Goal: Task Accomplishment & Management: Manage account settings

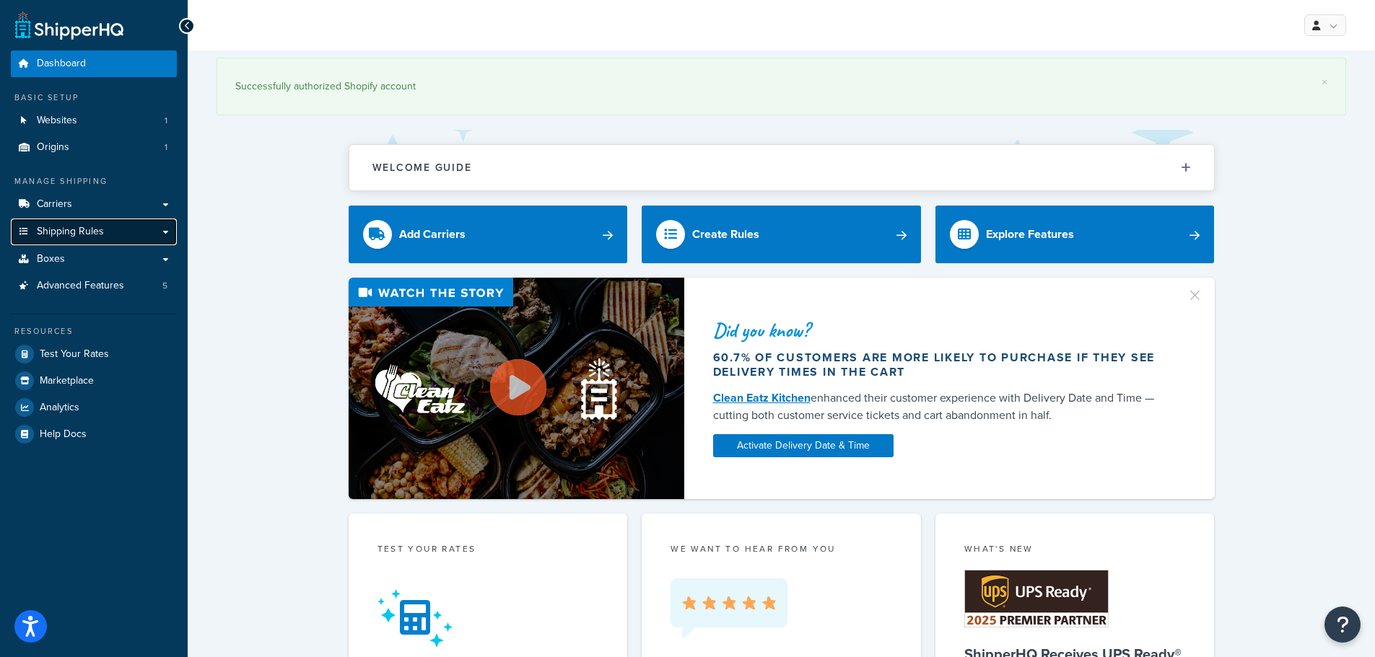
click at [79, 230] on span "Shipping Rules" at bounding box center [70, 232] width 67 height 12
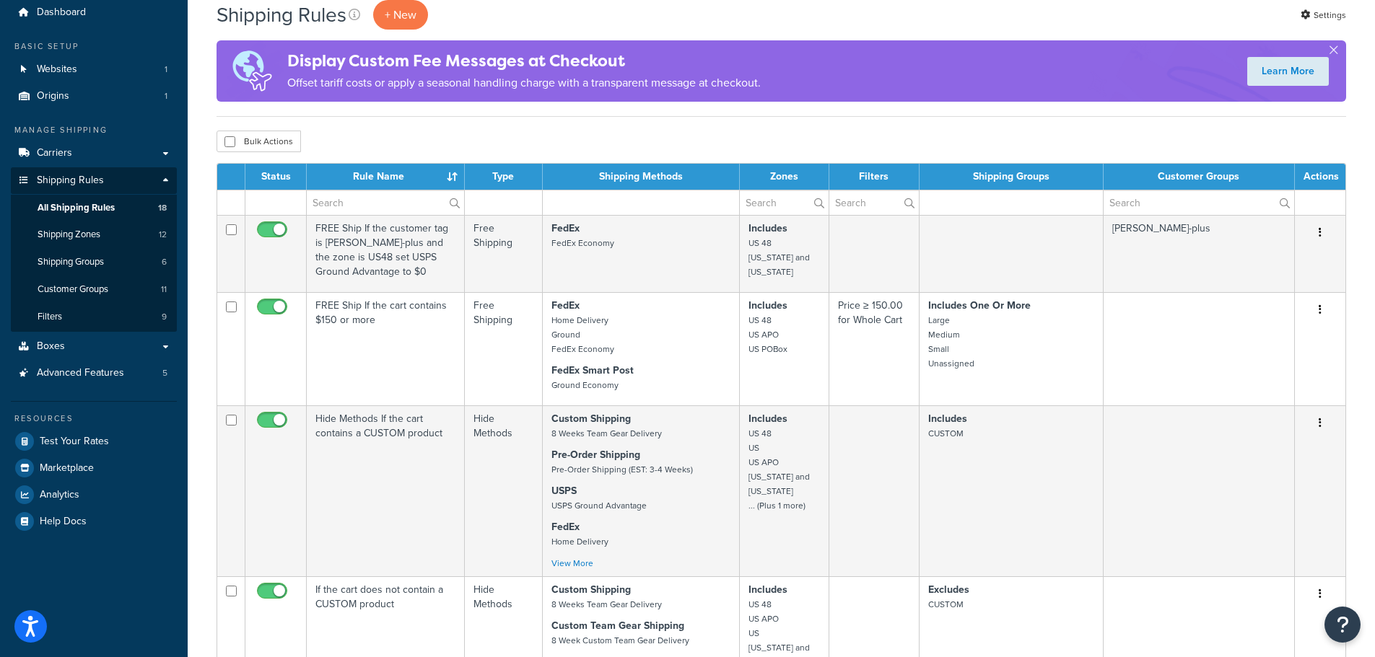
scroll to position [47, 0]
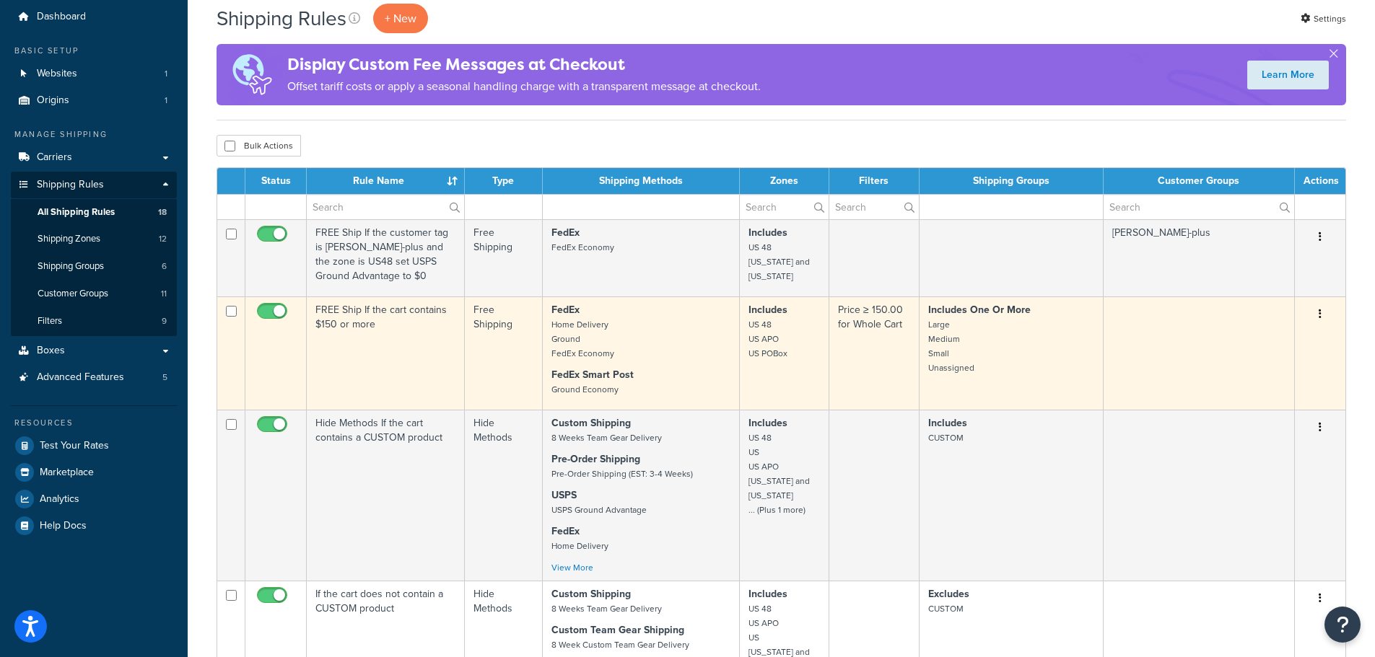
click at [418, 348] on td "FREE Ship If the cart contains $150 or more" at bounding box center [386, 353] width 158 height 113
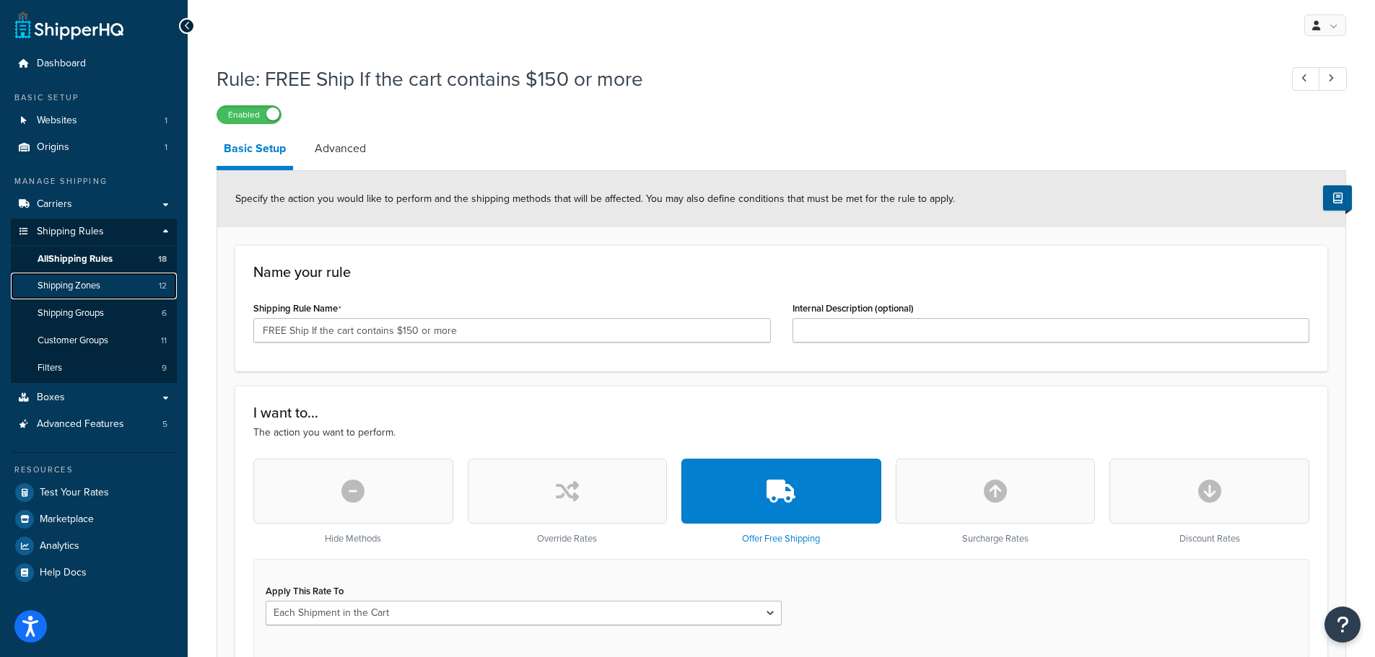
click at [69, 281] on span "Shipping Zones" at bounding box center [69, 286] width 63 height 12
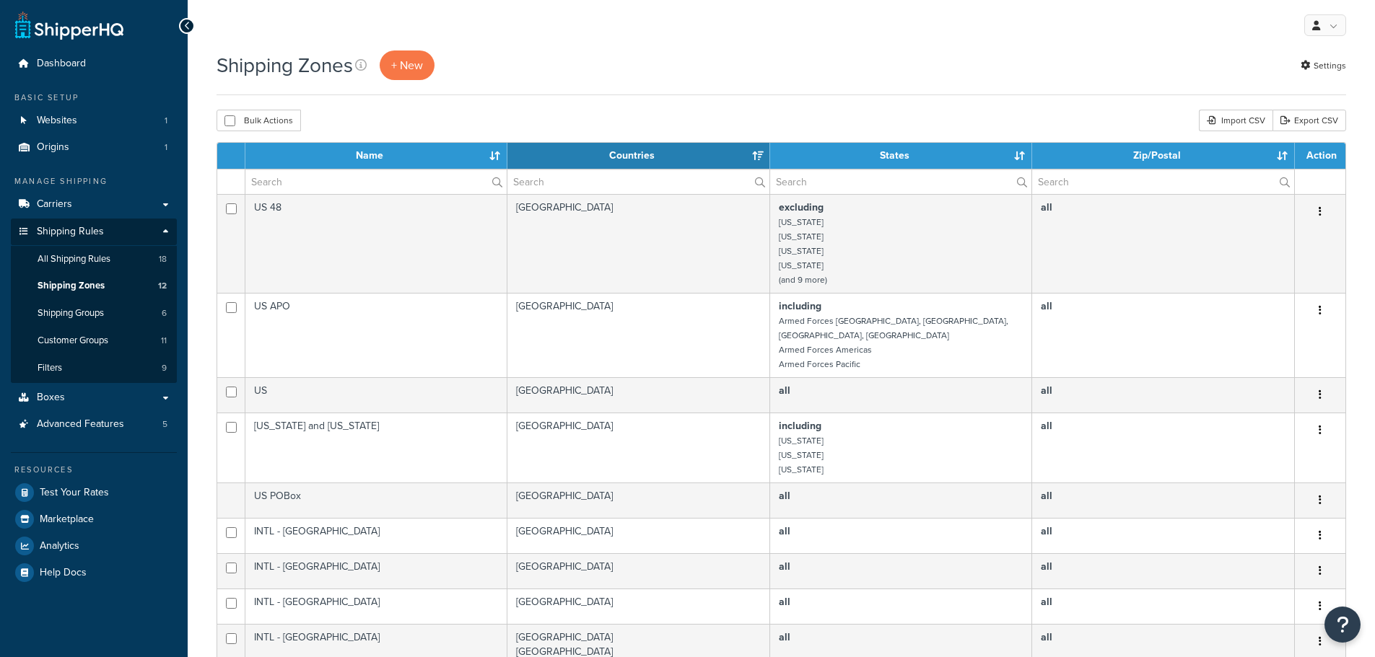
select select "15"
click at [62, 203] on span "Carriers" at bounding box center [54, 204] width 35 height 12
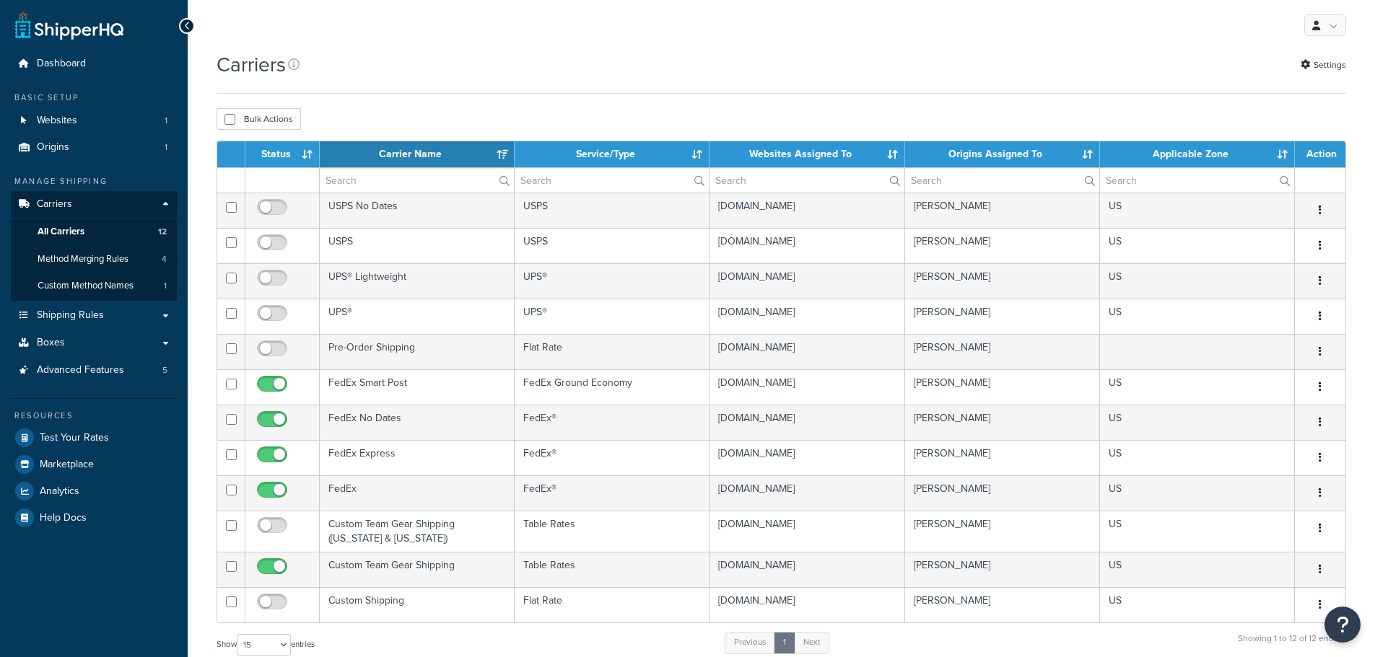
select select "15"
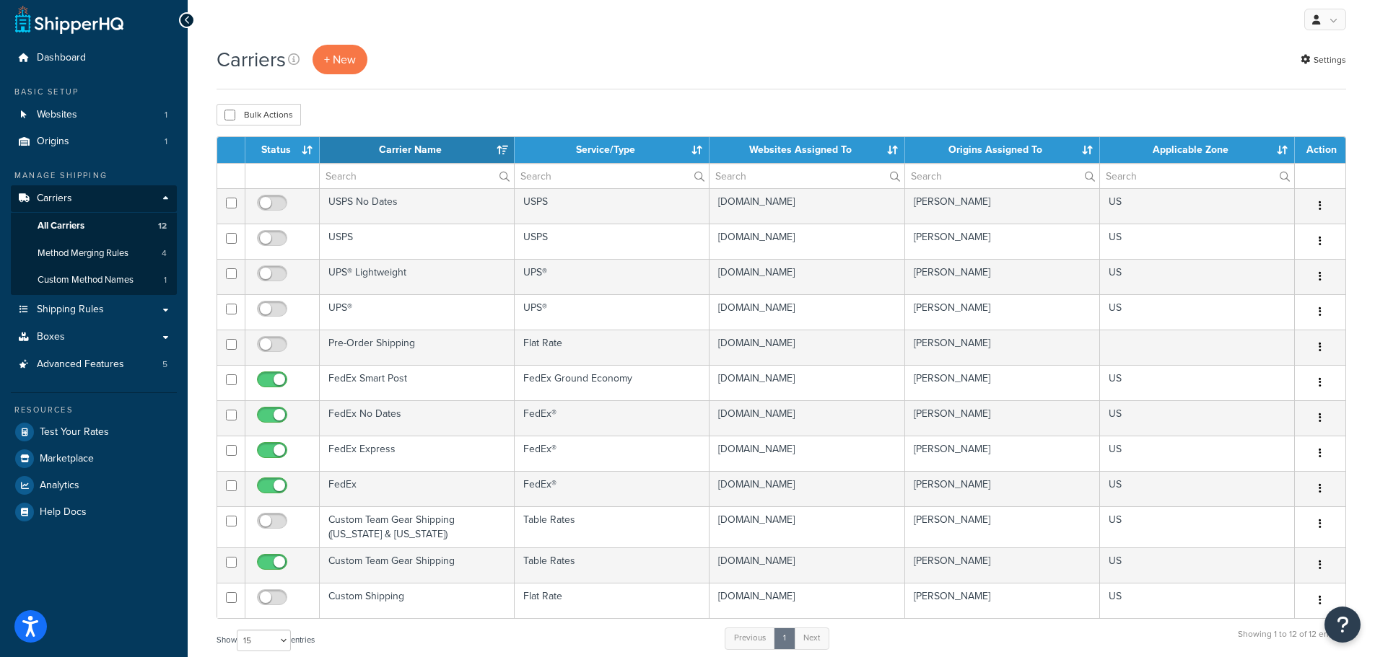
scroll to position [9, 0]
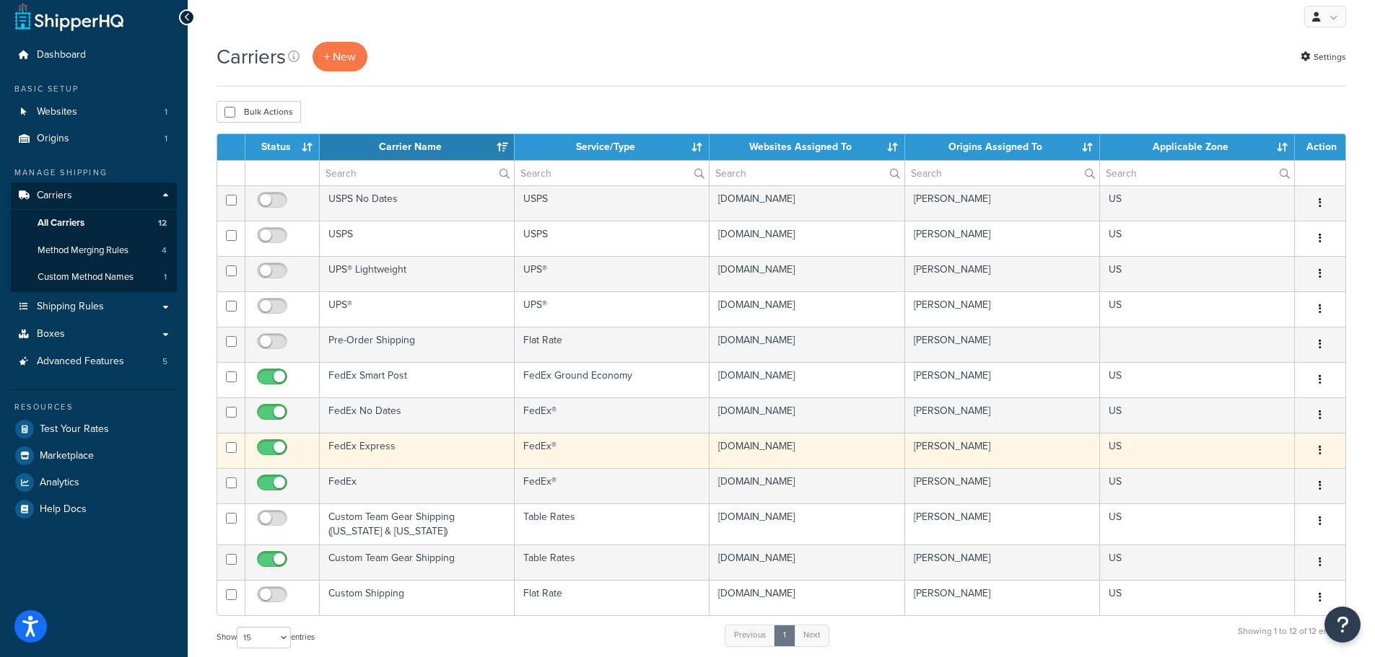
click at [1321, 450] on button "button" at bounding box center [1320, 450] width 20 height 23
click at [1254, 479] on link "Edit" at bounding box center [1261, 480] width 114 height 30
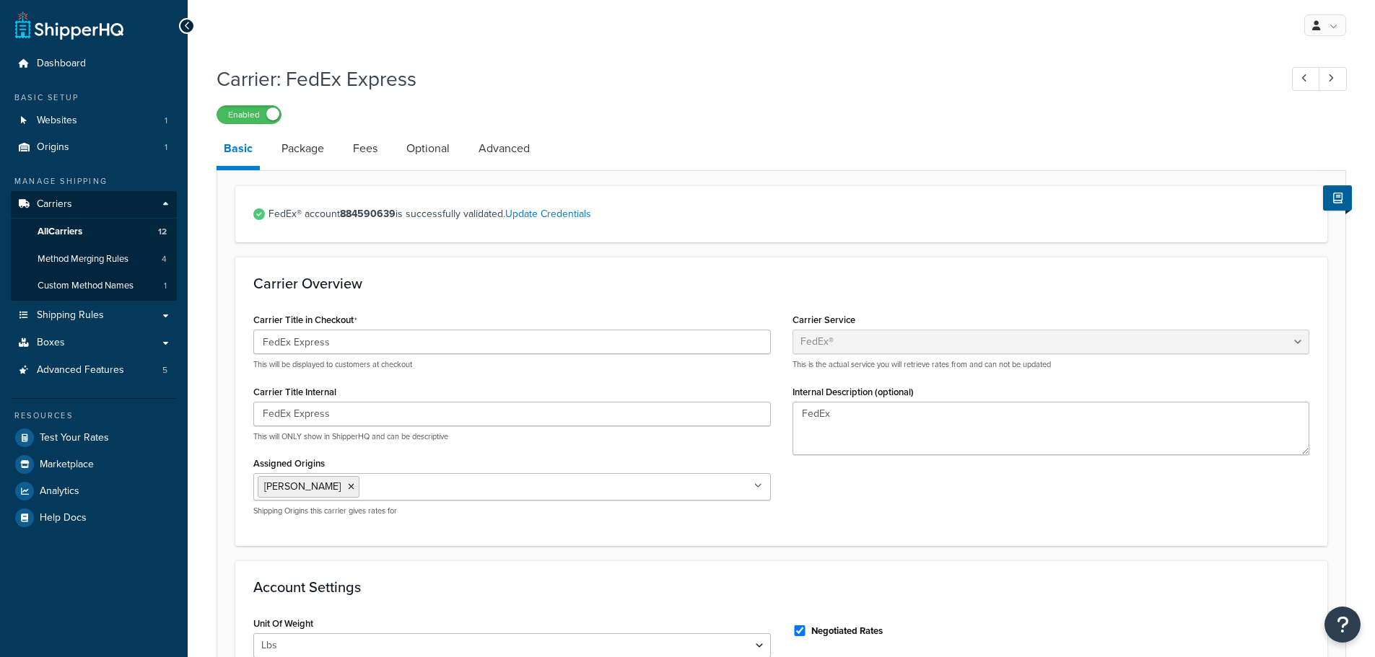
select select "fedEx"
select select "REGULAR_PICKUP"
select select "YOUR_PACKAGING"
click at [305, 145] on link "Package" at bounding box center [302, 148] width 57 height 35
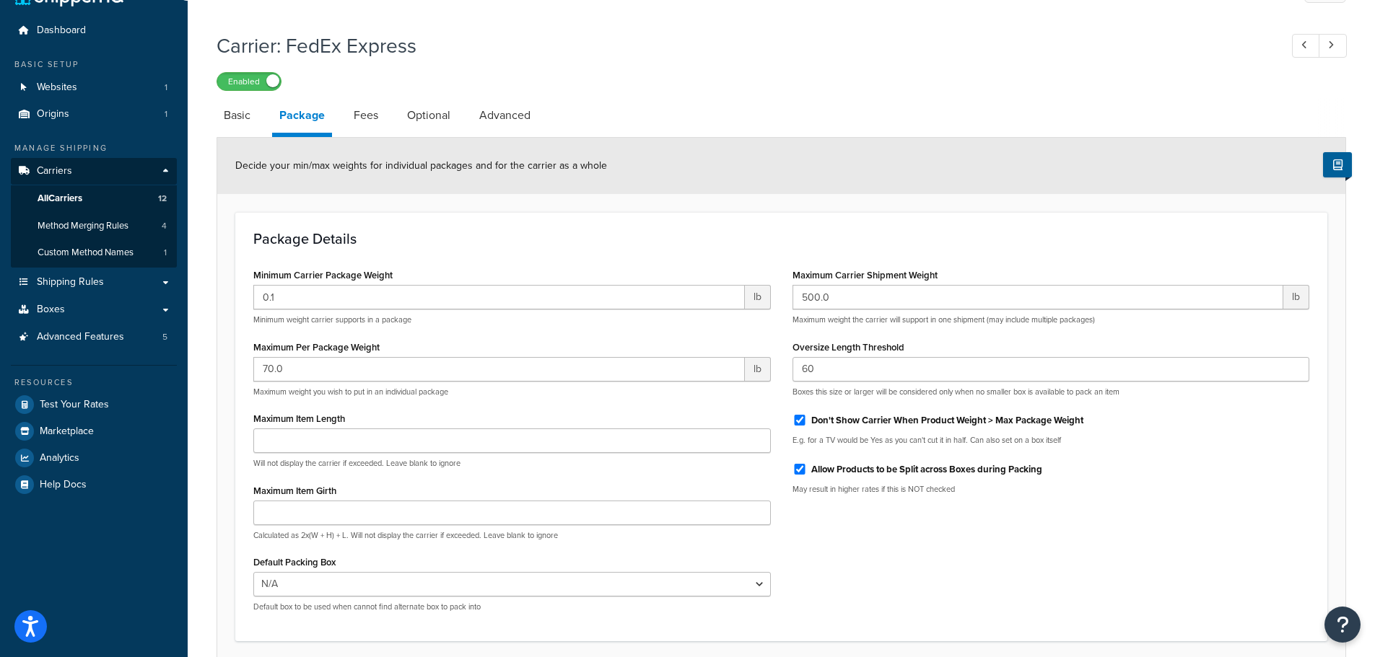
scroll to position [32, 0]
click at [365, 116] on link "Fees" at bounding box center [365, 117] width 39 height 35
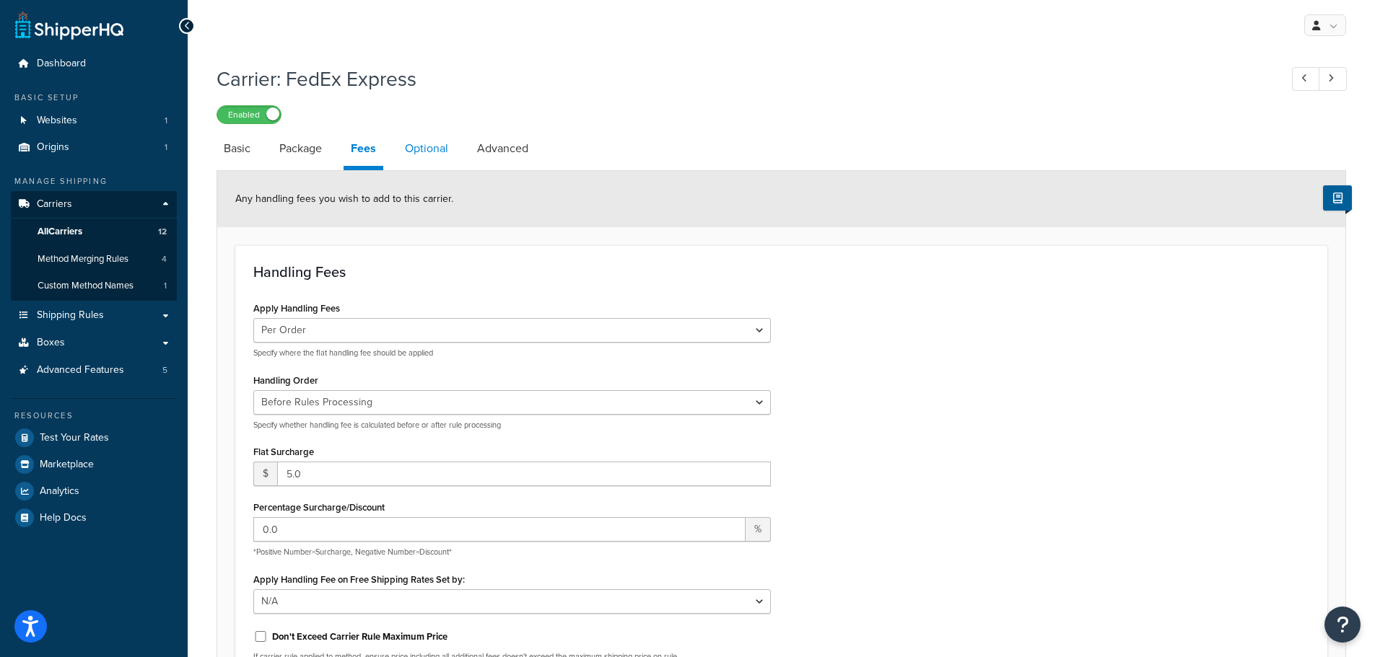
click at [422, 146] on link "Optional" at bounding box center [427, 148] width 58 height 35
select select "business"
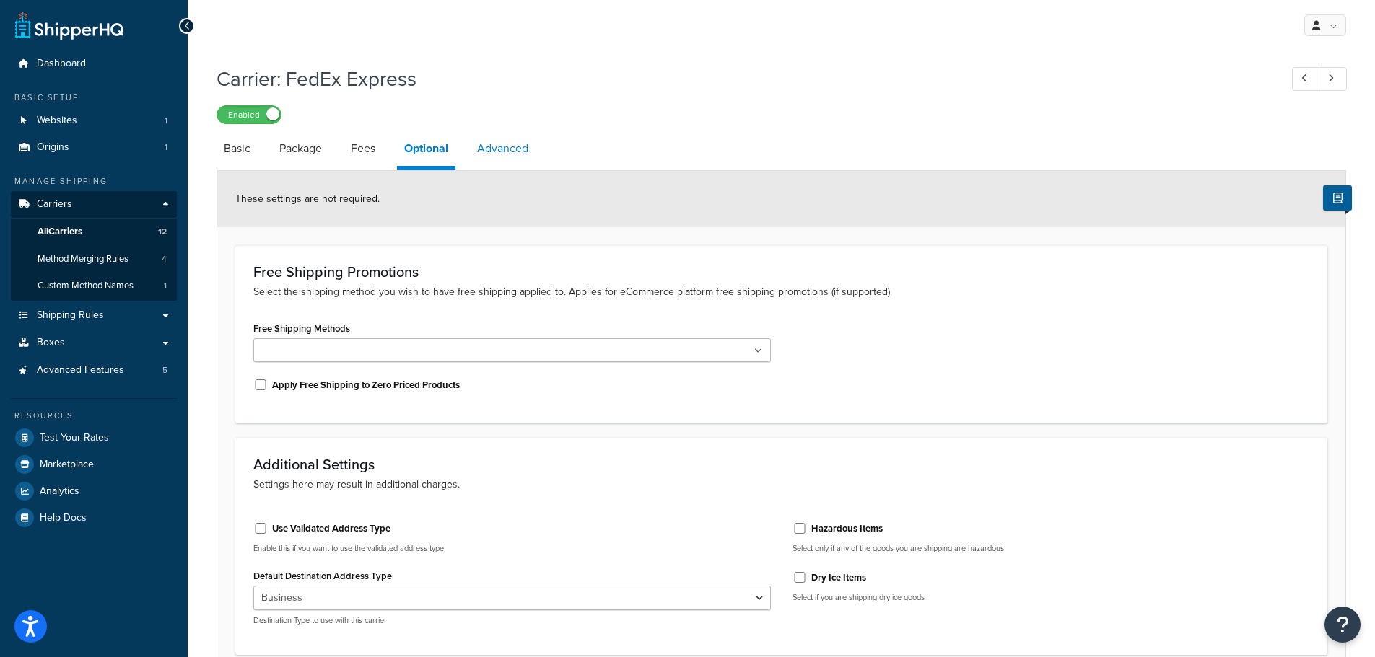
click at [522, 154] on link "Advanced" at bounding box center [503, 148] width 66 height 35
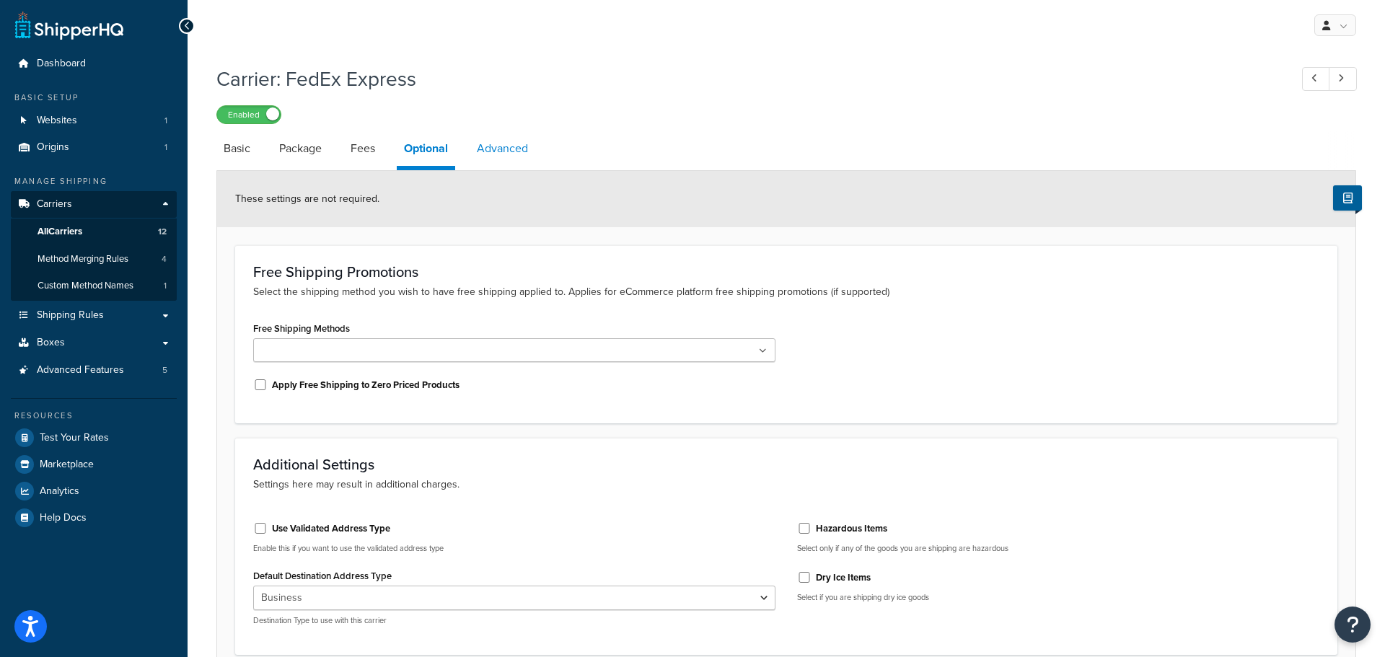
select select "false"
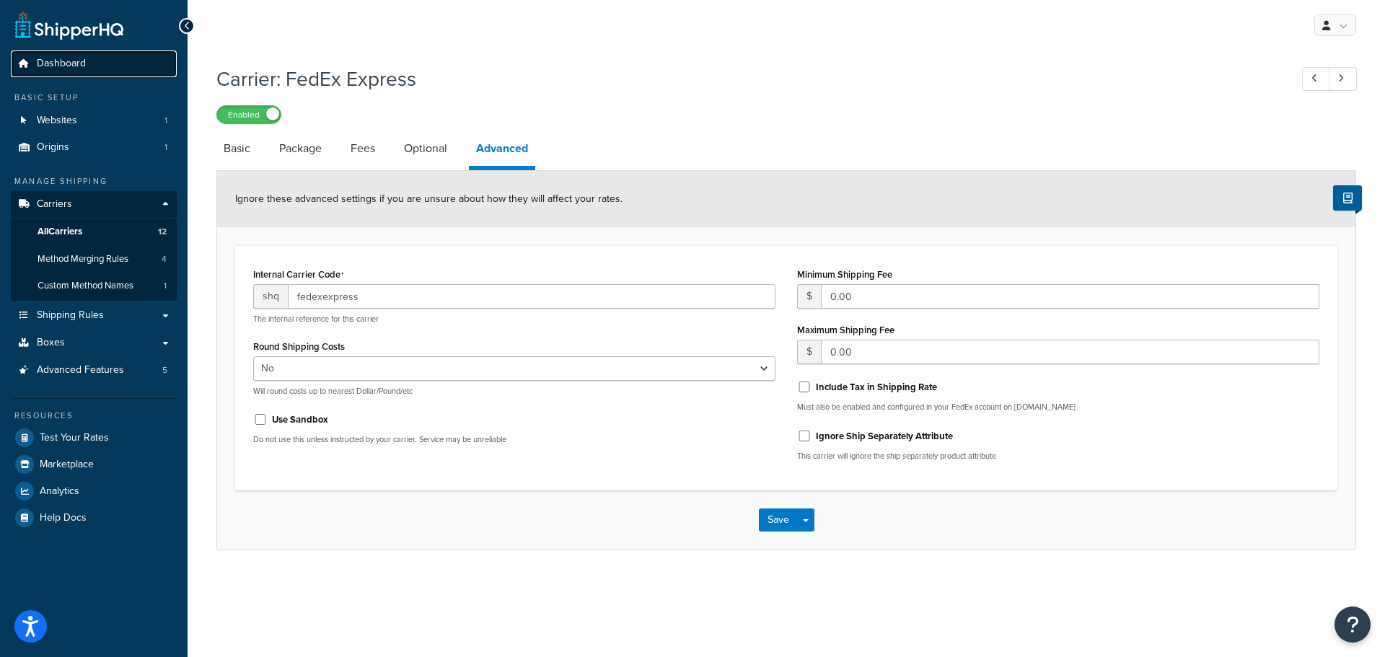
click at [54, 60] on span "Dashboard" at bounding box center [61, 64] width 49 height 12
